Goal: Task Accomplishment & Management: Manage account settings

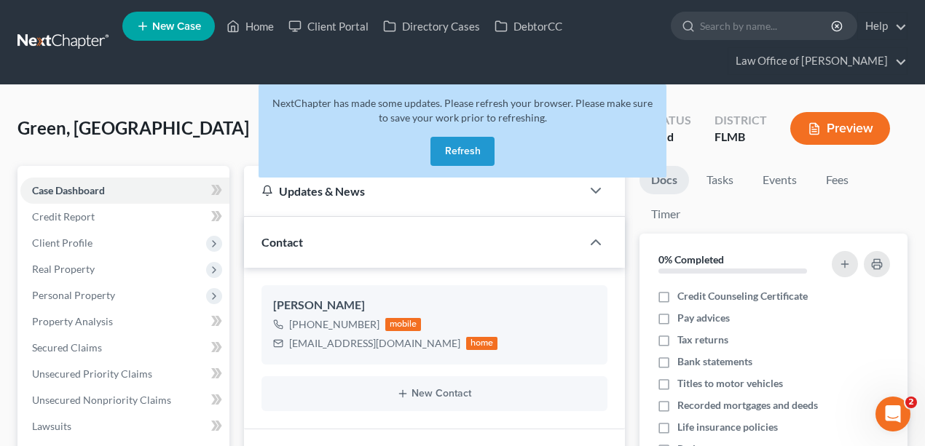
click at [62, 49] on link at bounding box center [63, 42] width 93 height 26
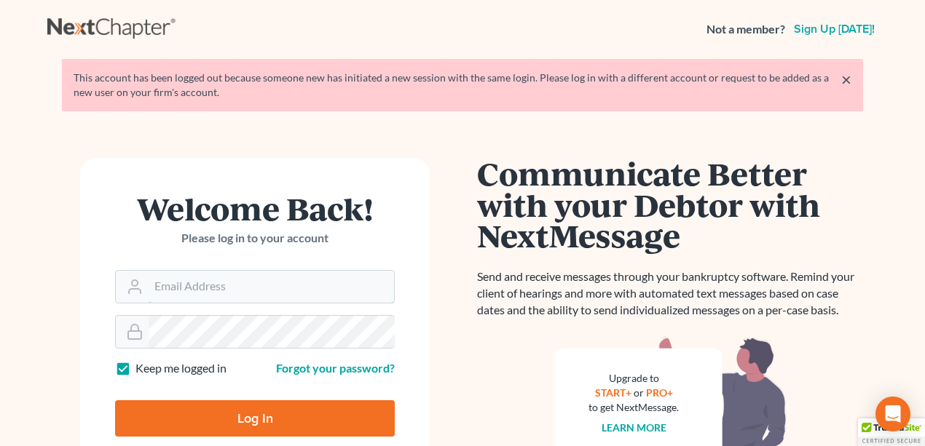
type input "david@jacksonvillebankruptcyattorney.com"
click at [267, 409] on input "Log In" at bounding box center [255, 419] width 280 height 36
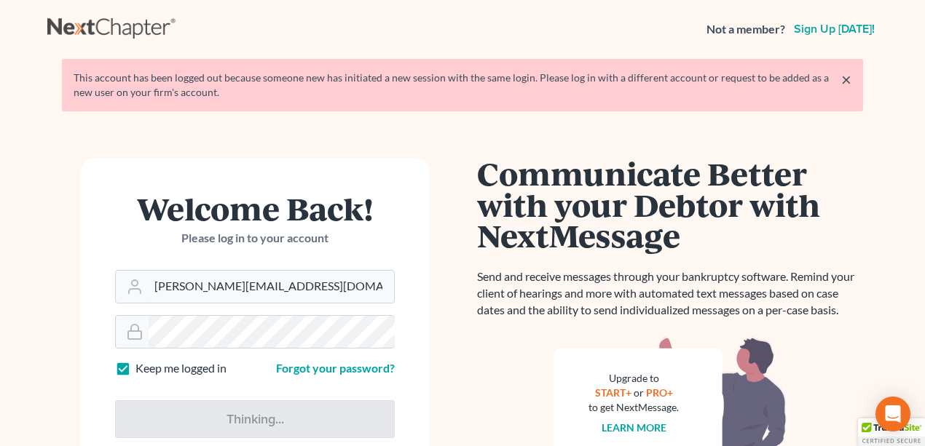
type input "Thinking..."
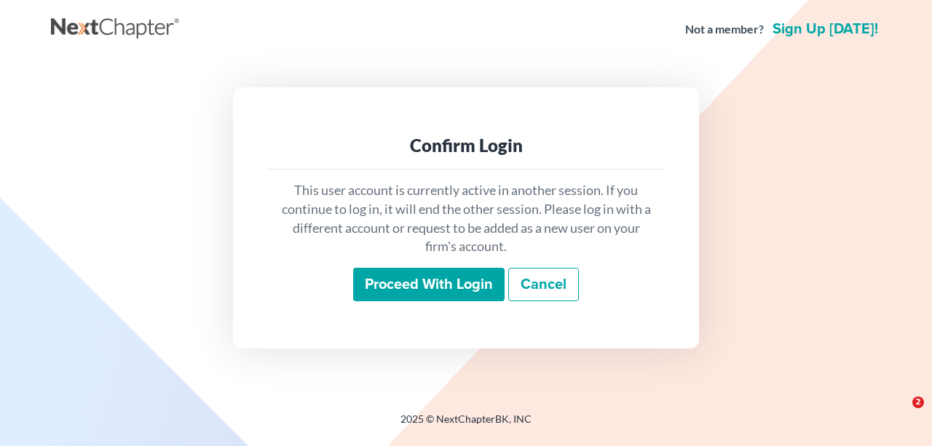
click at [456, 283] on input "Proceed with login" at bounding box center [428, 285] width 151 height 34
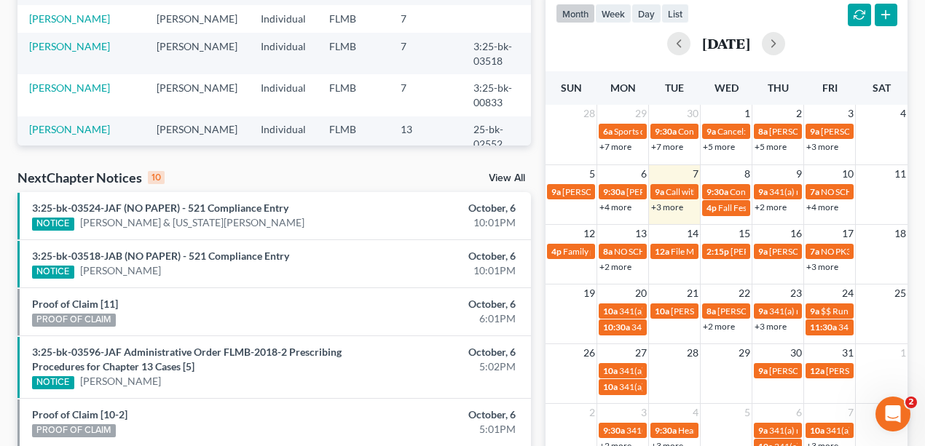
scroll to position [339, 0]
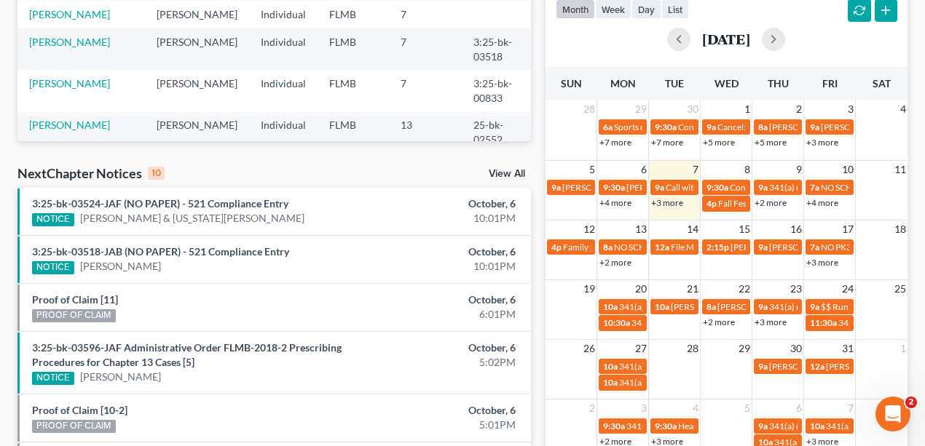
click at [670, 200] on link "+3 more" at bounding box center [667, 202] width 32 height 11
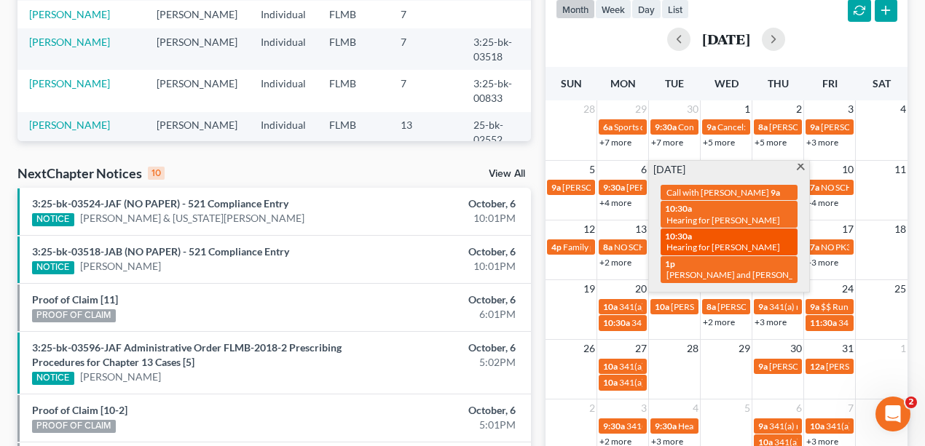
click at [688, 242] on span "Hearing for [PERSON_NAME]" at bounding box center [723, 247] width 114 height 11
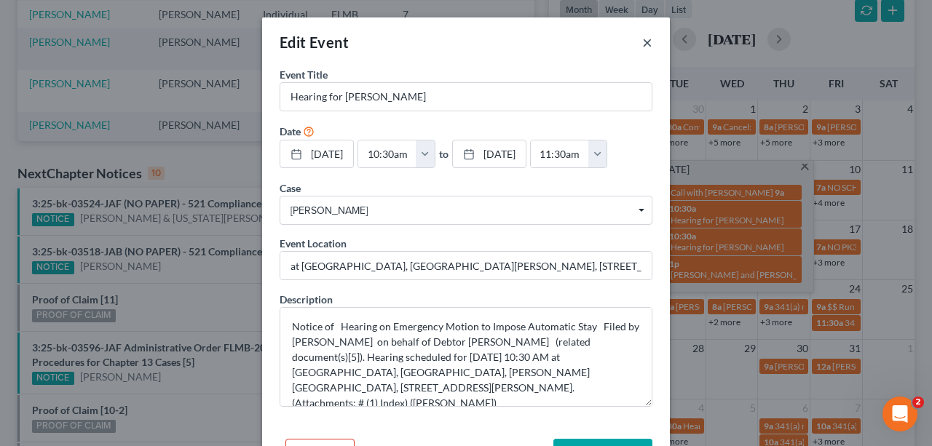
click at [642, 42] on button "×" at bounding box center [647, 42] width 10 height 17
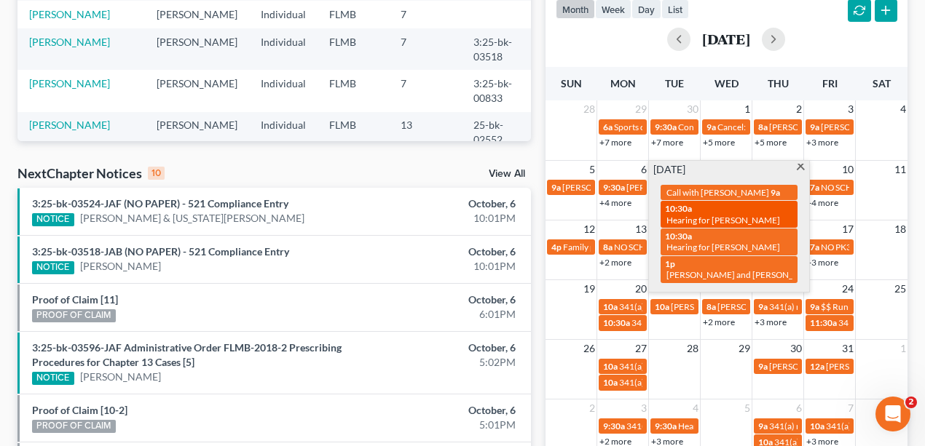
click at [720, 211] on div "10:30a Hearing for [PERSON_NAME]" at bounding box center [729, 214] width 128 height 23
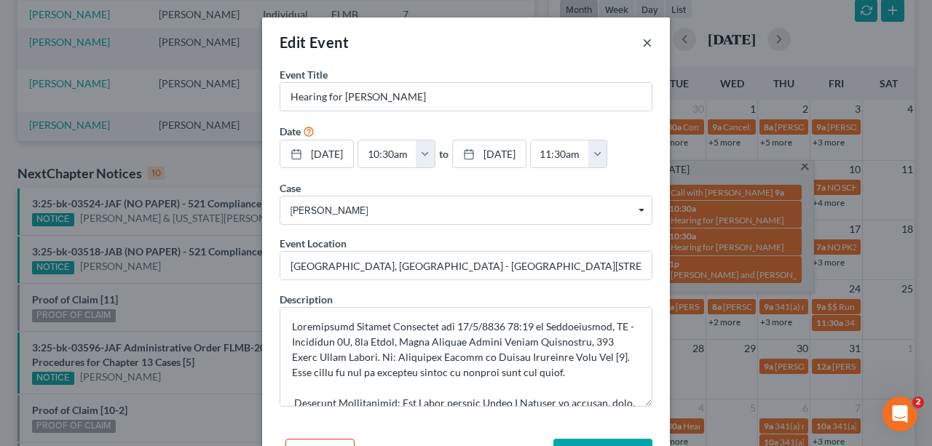
click at [644, 42] on button "×" at bounding box center [647, 42] width 10 height 17
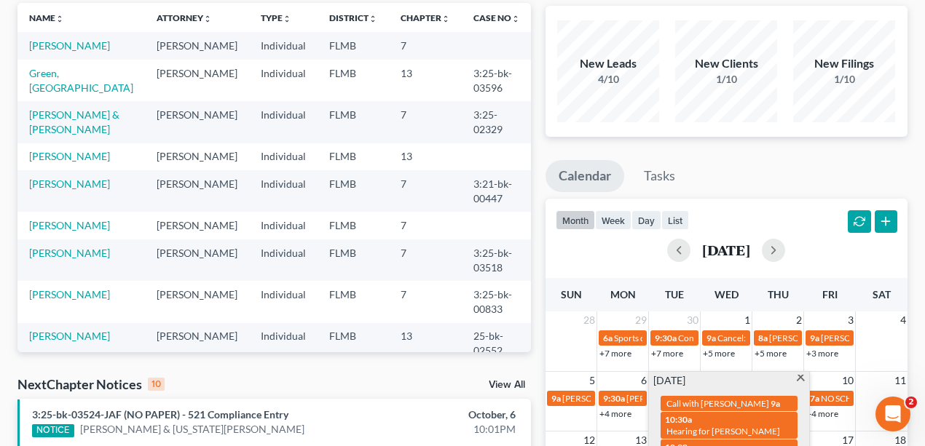
scroll to position [0, 0]
